Goal: Find specific page/section: Find specific page/section

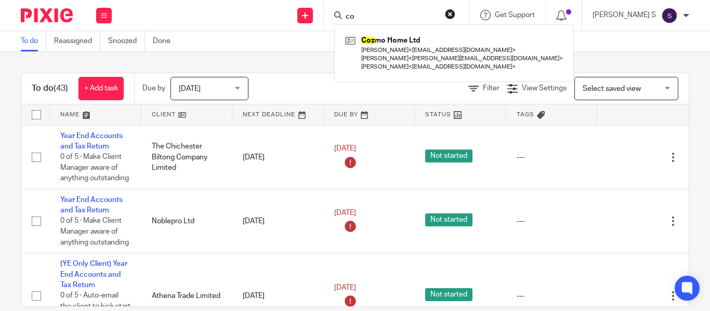
type input "c"
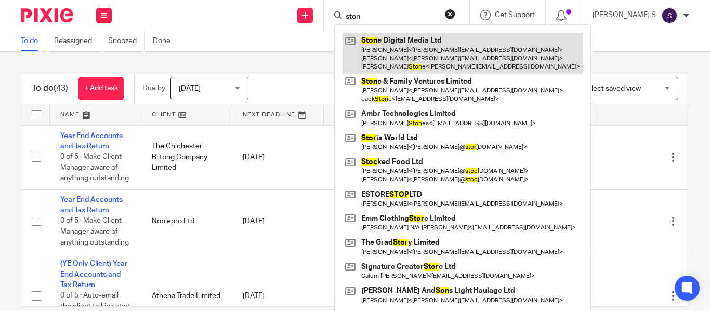
type input "ston"
click at [442, 59] on link at bounding box center [462, 53] width 240 height 41
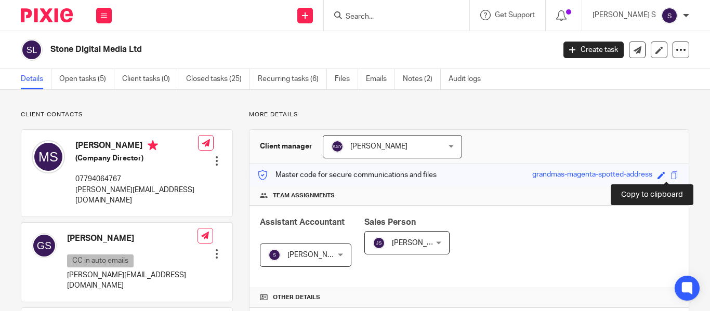
click at [670, 178] on span at bounding box center [674, 175] width 8 height 8
